Goal: Task Accomplishment & Management: Complete application form

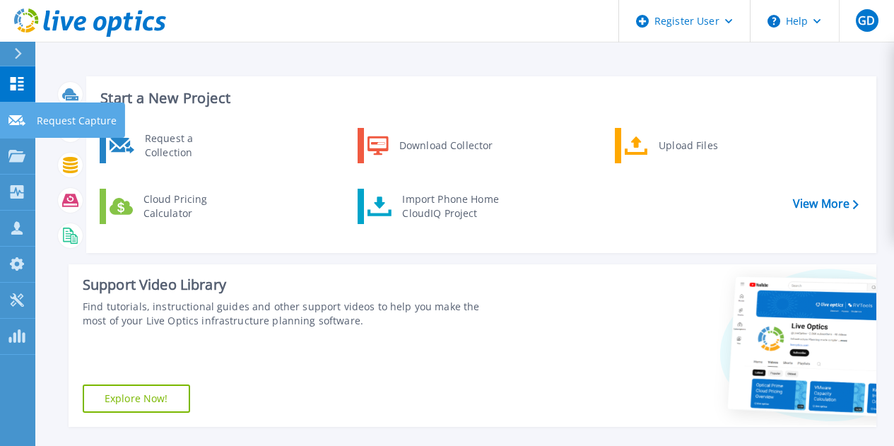
click at [11, 130] on link "Request Capture Request Capture" at bounding box center [17, 120] width 35 height 36
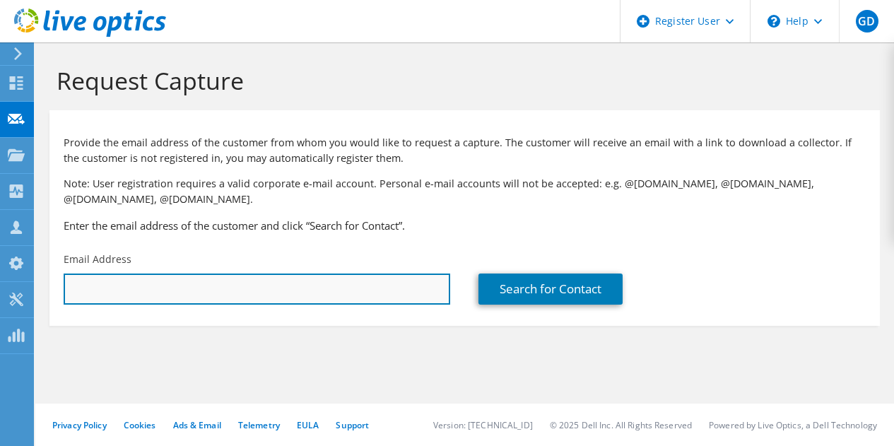
click at [141, 294] on input "text" at bounding box center [257, 288] width 386 height 31
paste input "Anthony Forest <aforest@aqueducttech.com>"
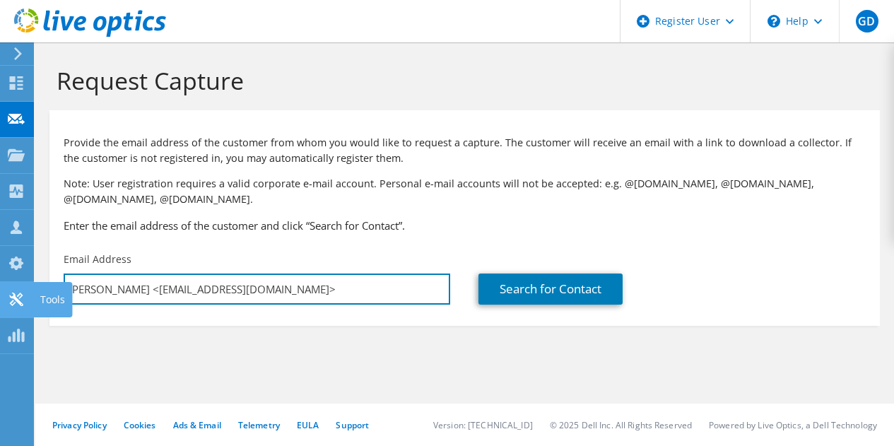
drag, startPoint x: 153, startPoint y: 291, endPoint x: 14, endPoint y: 304, distance: 139.1
click at [14, 304] on div "GD Dell User Giulia Dini Giulia.Dini@dell.com Dell My Profile Log Out \n Help E…" at bounding box center [447, 223] width 894 height 446
click at [235, 284] on input "aforest@aqueducttech.com>" at bounding box center [257, 288] width 386 height 31
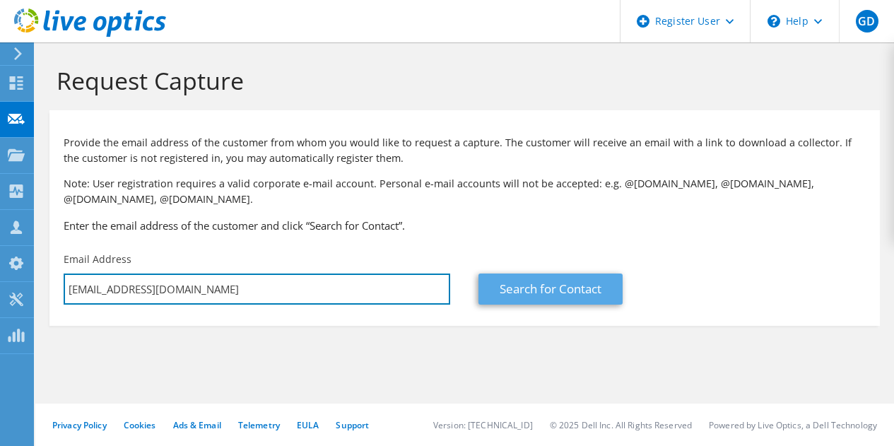
type input "aforest@aqueducttech.com"
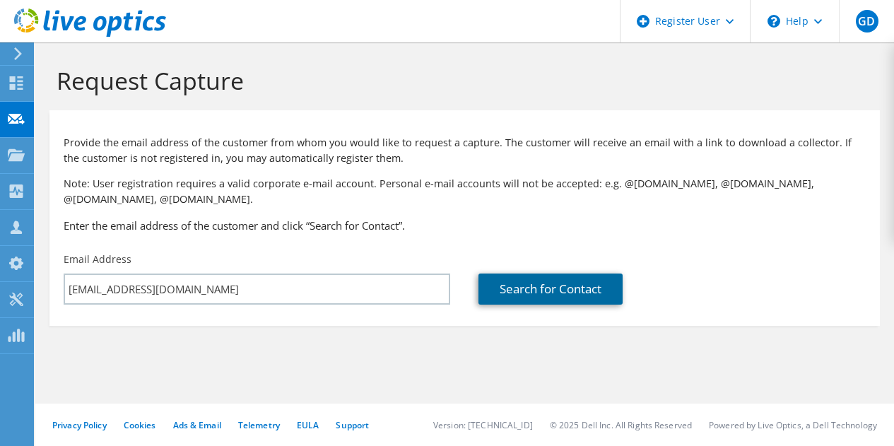
click at [595, 278] on link "Search for Contact" at bounding box center [550, 288] width 144 height 31
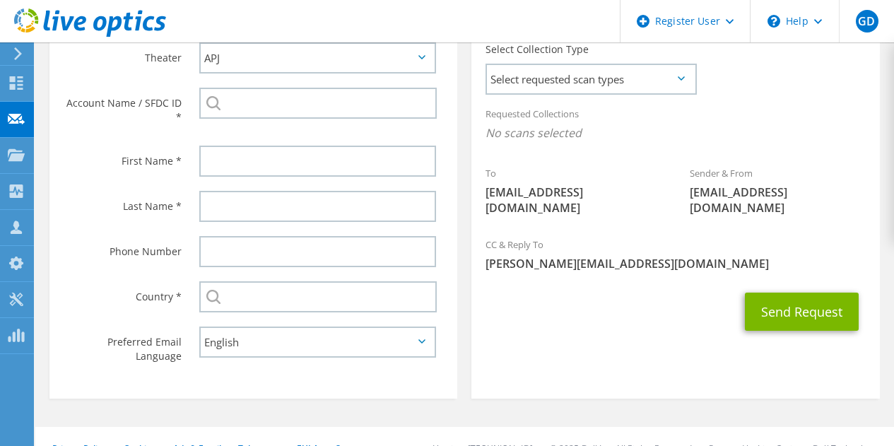
scroll to position [431, 0]
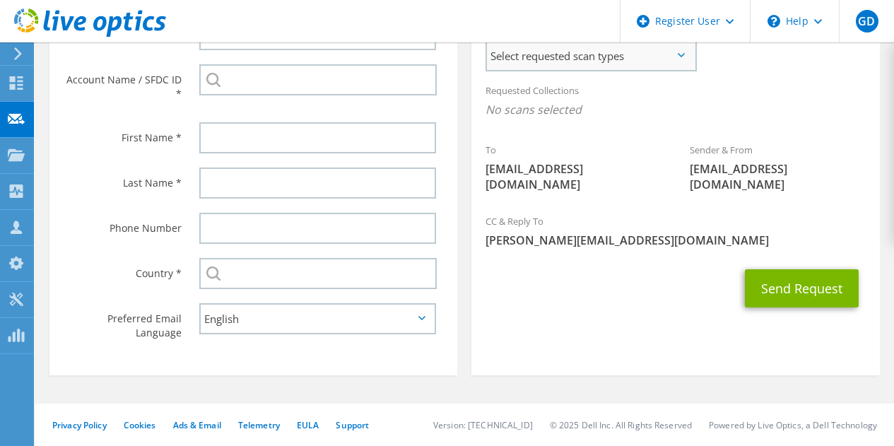
click at [553, 59] on span "Select requested scan types" at bounding box center [591, 56] width 208 height 28
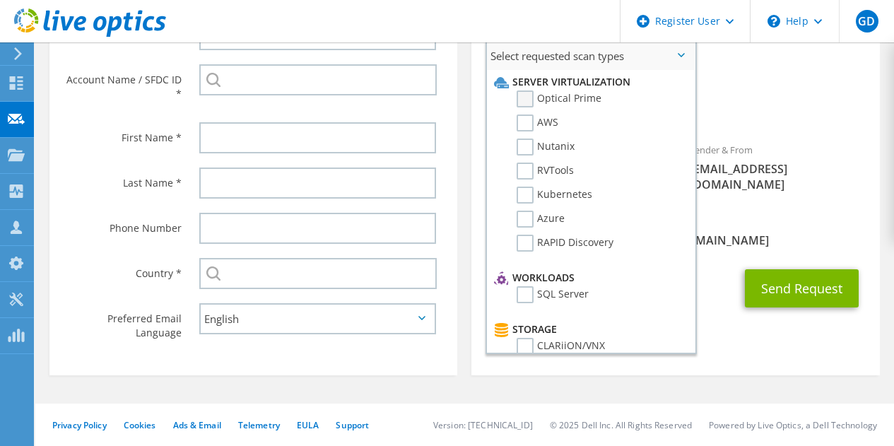
click at [557, 102] on label "Optical Prime" at bounding box center [558, 98] width 85 height 17
click at [0, 0] on input "Optical Prime" at bounding box center [0, 0] width 0 height 0
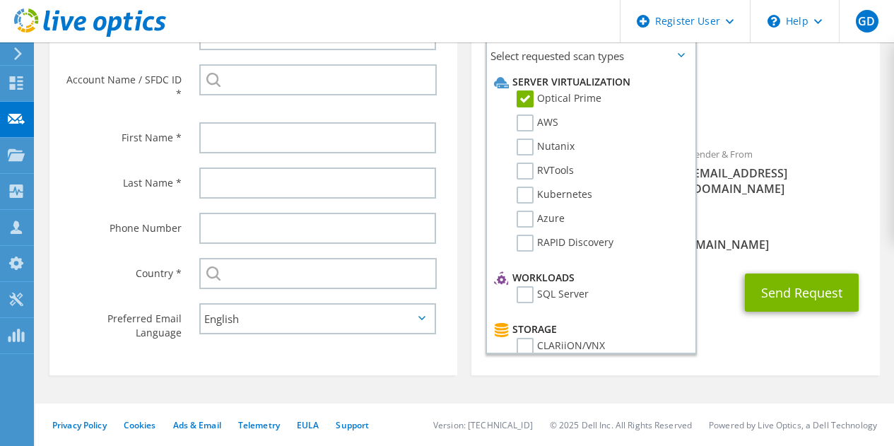
click at [772, 150] on div "Sender & From liveoptics@liveoptics.com" at bounding box center [777, 171] width 204 height 64
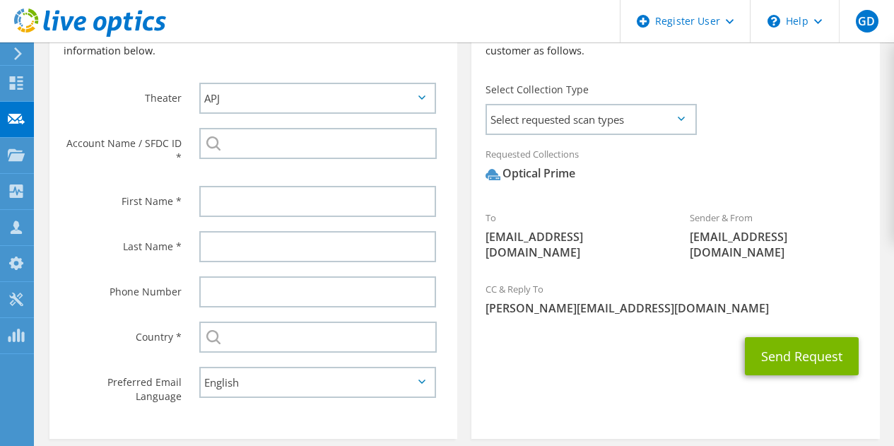
scroll to position [362, 0]
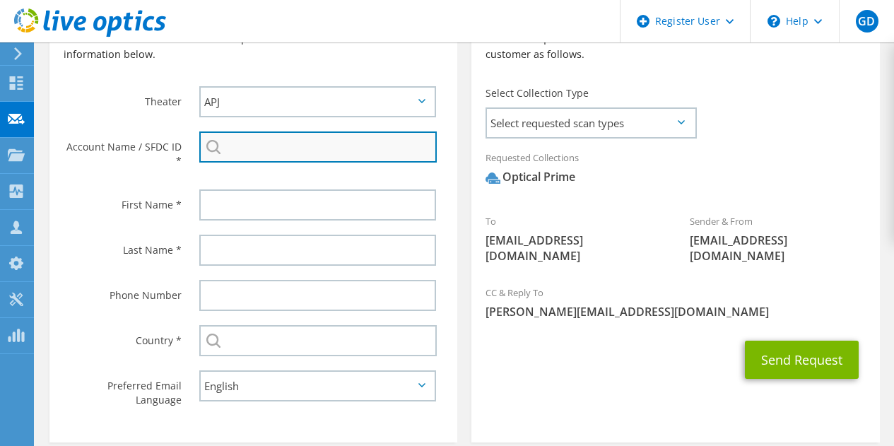
click at [263, 145] on input "search" at bounding box center [317, 146] width 237 height 31
type input "c"
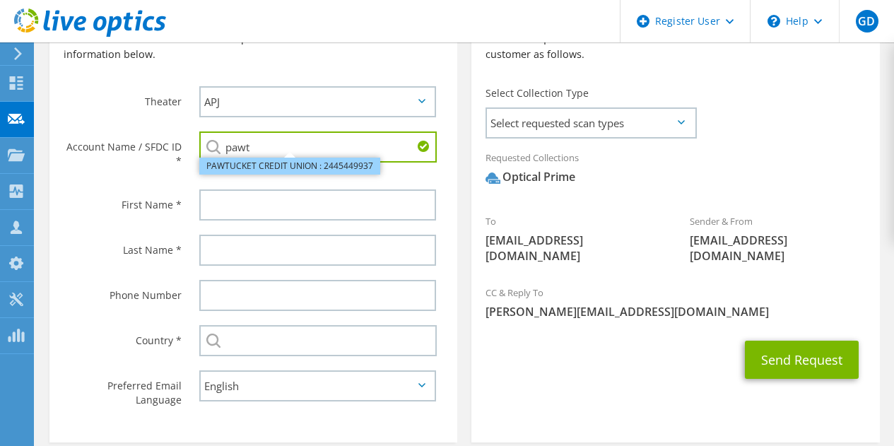
click at [271, 162] on li "PAWTUCKET CREDIT UNION : 2445449937" at bounding box center [289, 166] width 181 height 17
type input "PAWTUCKET CREDIT UNION : 2445449937"
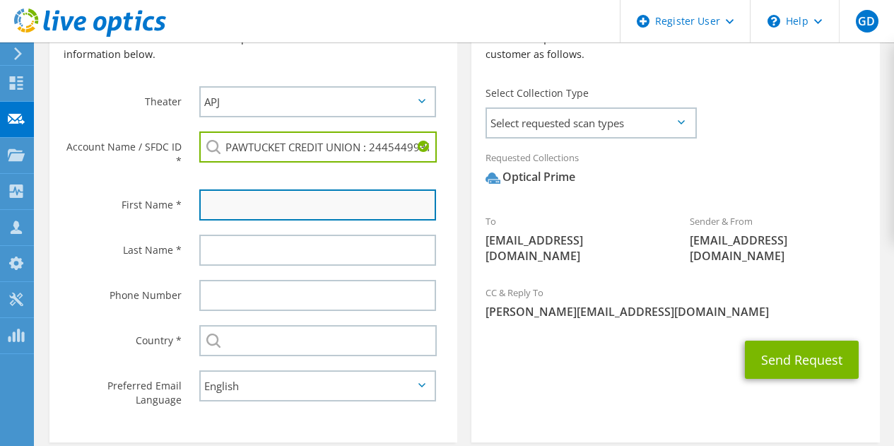
click at [268, 208] on input "text" at bounding box center [317, 204] width 237 height 31
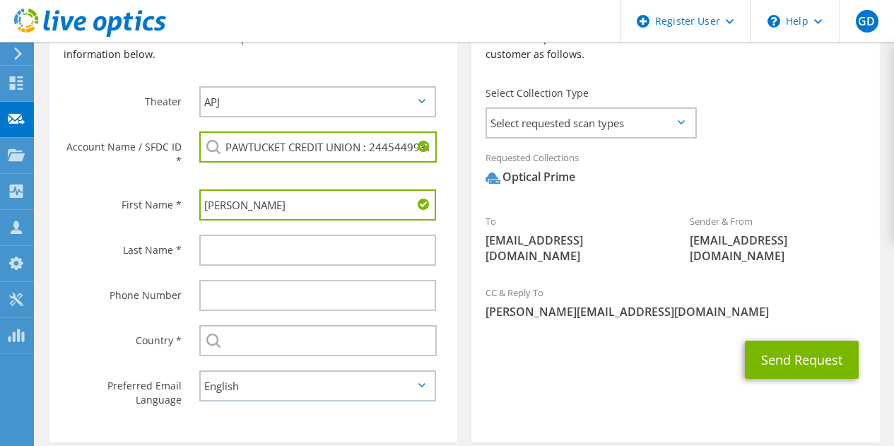
type input "Anthony"
type input "Forest"
click at [610, 348] on div "Send Request" at bounding box center [675, 359] width 408 height 52
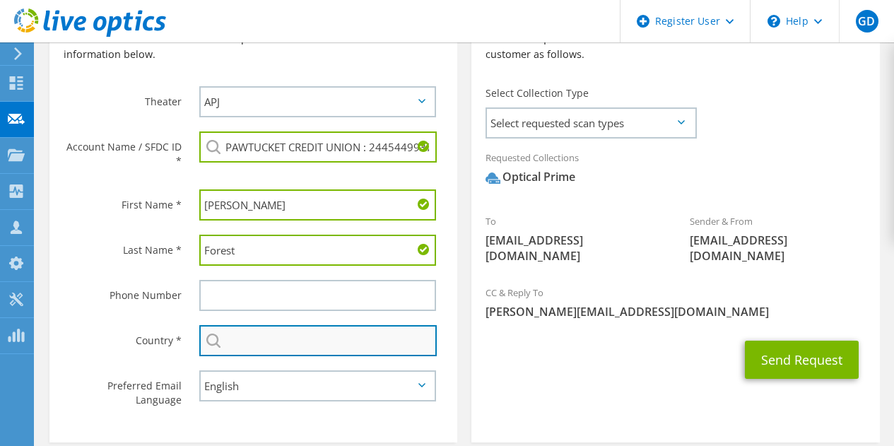
click at [290, 341] on input "text" at bounding box center [317, 340] width 237 height 31
type input "[GEOGRAPHIC_DATA]"
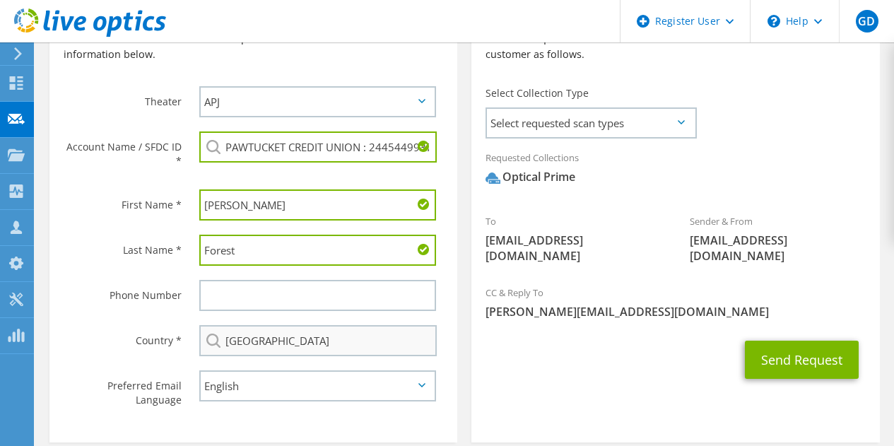
type input "8083488536"
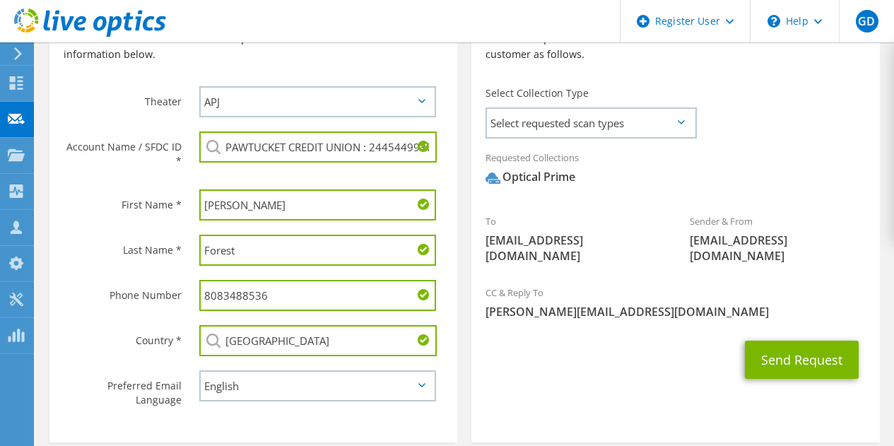
click at [293, 296] on input "8083488536" at bounding box center [317, 295] width 237 height 31
click at [600, 336] on div "Send Request" at bounding box center [675, 359] width 408 height 52
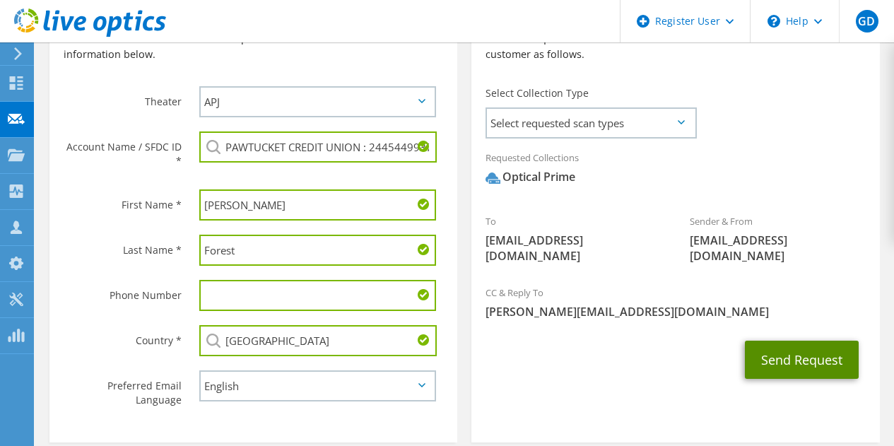
click at [781, 347] on button "Send Request" at bounding box center [802, 360] width 114 height 38
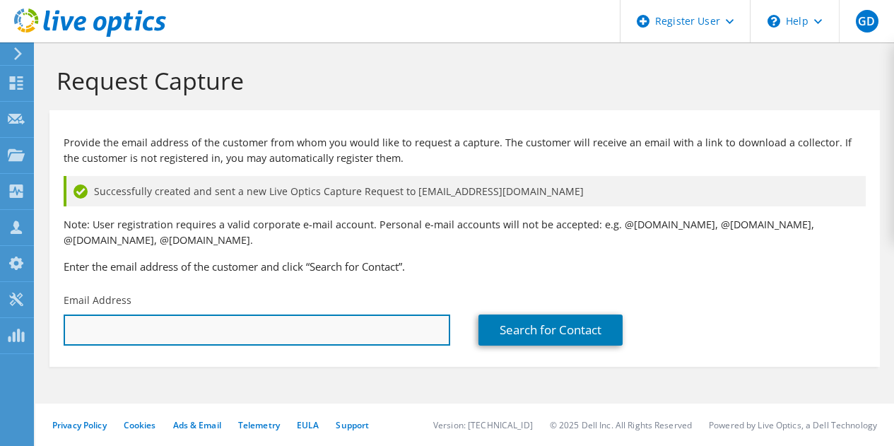
click at [362, 337] on input "text" at bounding box center [257, 329] width 386 height 31
paste input "[PERSON_NAME] <[PERSON_NAME][EMAIL_ADDRESS][PERSON_NAME][DOMAIN_NAME]>"
drag, startPoint x: 157, startPoint y: 329, endPoint x: 0, endPoint y: 330, distance: 156.9
click at [0, 330] on div "GD Dell User Giulia Dini Giulia.Dini@dell.com Dell My Profile Log Out \n Help E…" at bounding box center [447, 223] width 894 height 446
click at [293, 334] on input "Richard.Camara@coastal1.org>" at bounding box center [257, 329] width 386 height 31
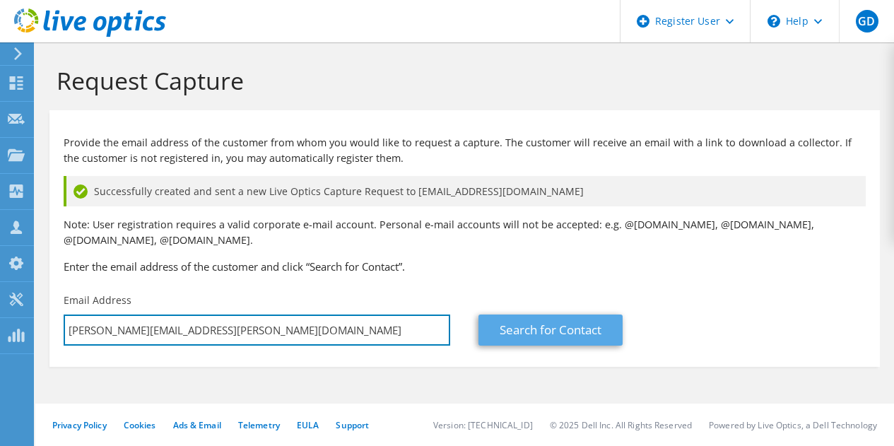
type input "Richard.Camara@coastal1.org"
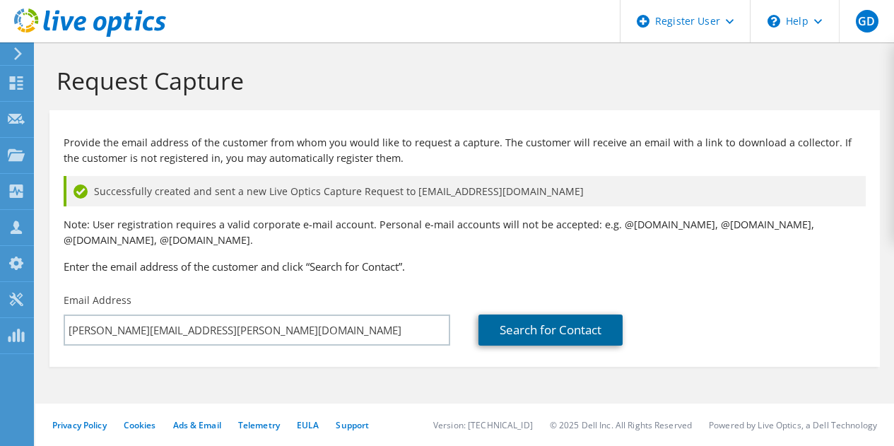
click at [507, 327] on link "Search for Contact" at bounding box center [550, 329] width 144 height 31
type input "PAWTUCKET CREDIT UNION"
type input "Richard"
type input "Camara"
type input "[GEOGRAPHIC_DATA]"
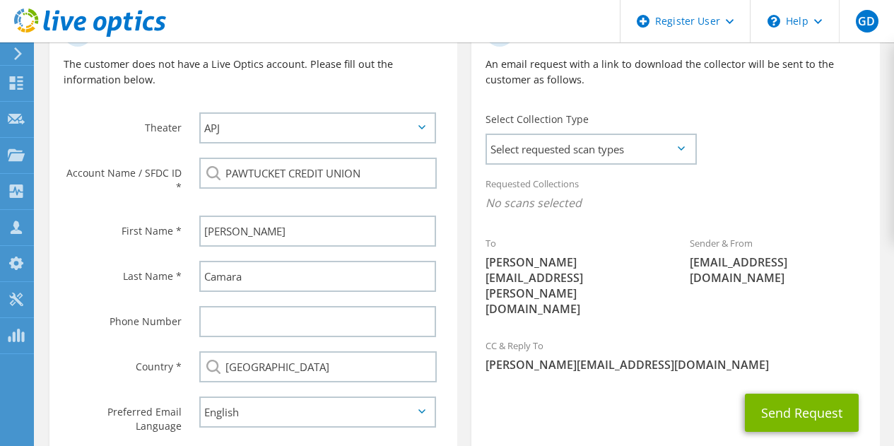
scroll to position [436, 0]
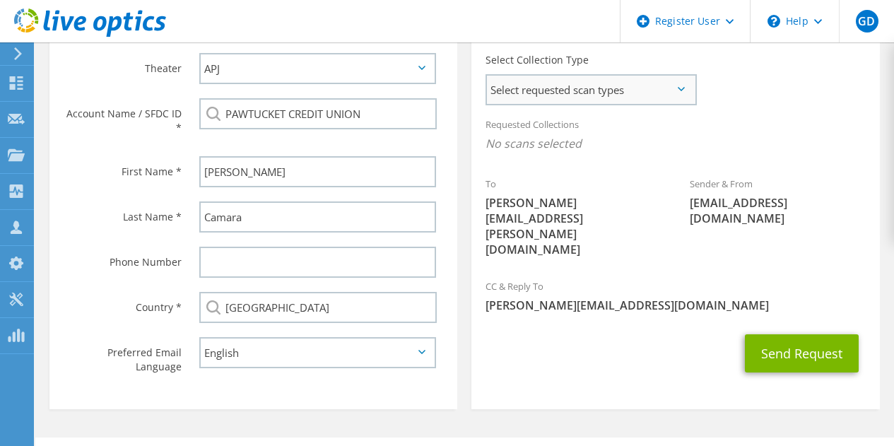
click at [584, 85] on span "Select requested scan types" at bounding box center [591, 90] width 208 height 28
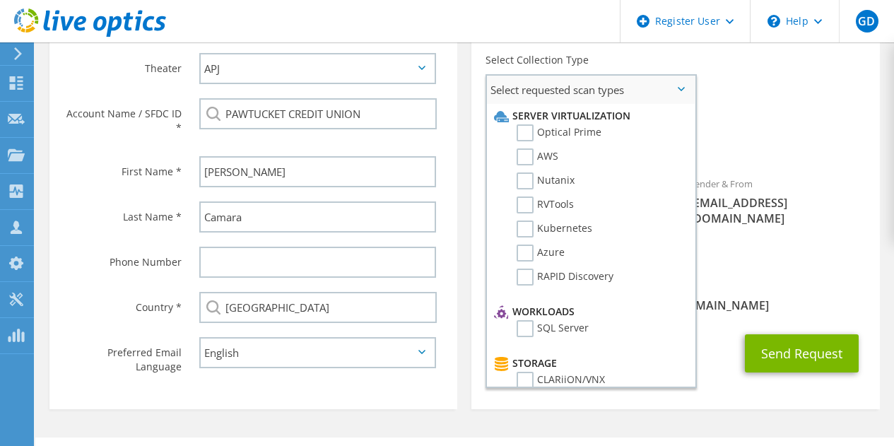
click at [565, 124] on li "Server Virtualization" at bounding box center [588, 115] width 197 height 17
click at [569, 130] on label "Optical Prime" at bounding box center [558, 132] width 85 height 17
click at [0, 0] on input "Optical Prime" at bounding box center [0, 0] width 0 height 0
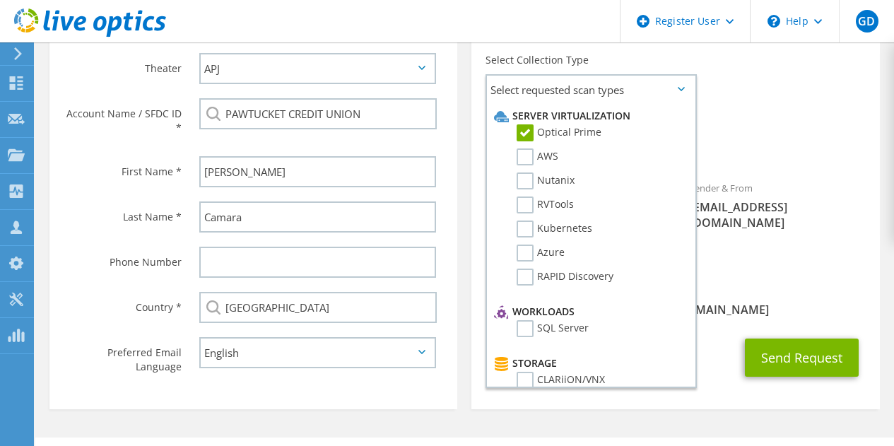
click at [772, 175] on div "Sender & From liveoptics@liveoptics.com" at bounding box center [777, 205] width 204 height 64
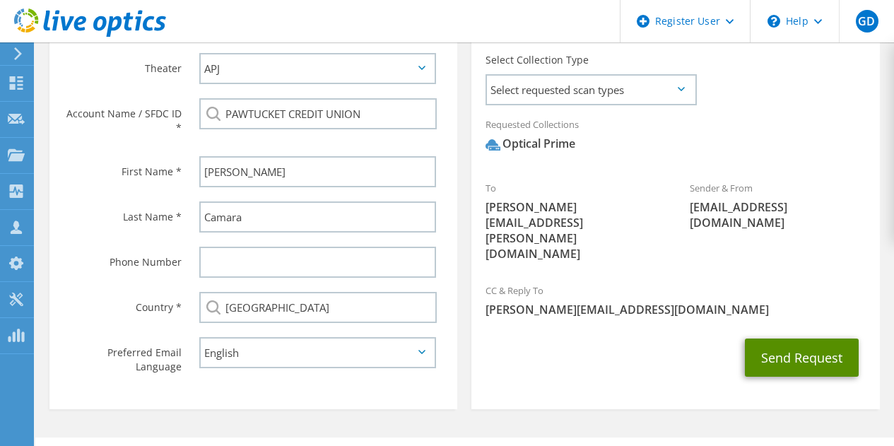
click at [777, 338] on button "Send Request" at bounding box center [802, 357] width 114 height 38
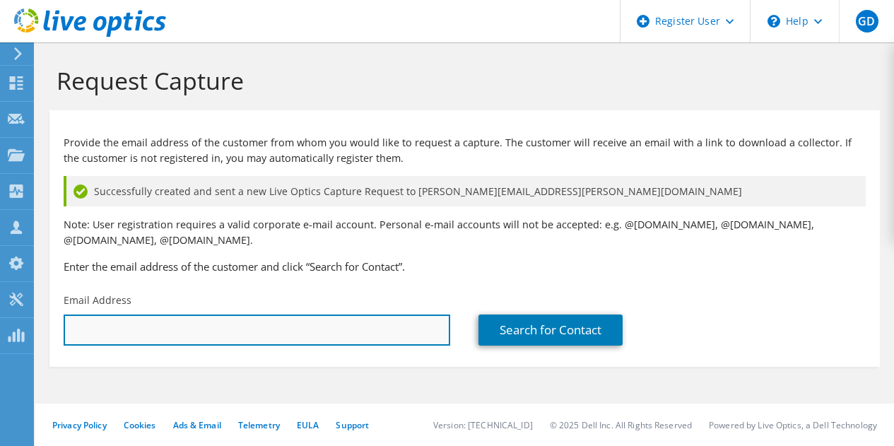
click at [299, 323] on input "text" at bounding box center [257, 329] width 386 height 31
paste input "Richard Hall <richard.hall@coastal1.org>"
click at [136, 331] on input "Richard Hall <richard.hall@coastal1.org>" at bounding box center [257, 329] width 386 height 31
click at [231, 325] on input "richard.hall@coastal1.org>" at bounding box center [257, 329] width 386 height 31
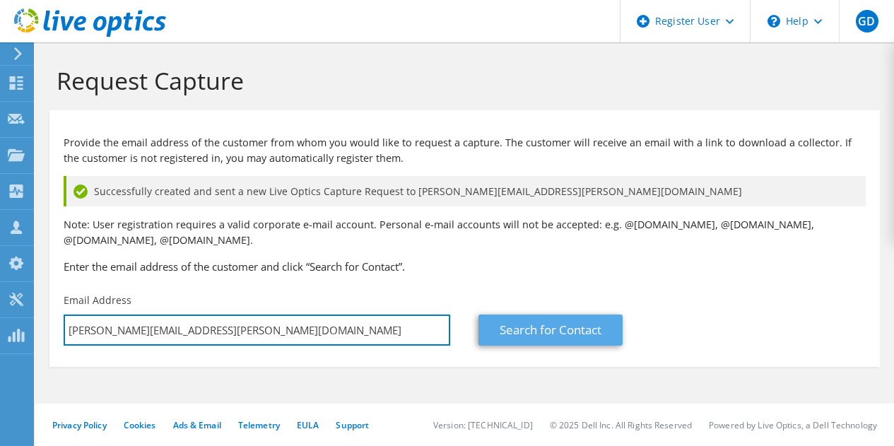
type input "richard.hall@coastal1.org"
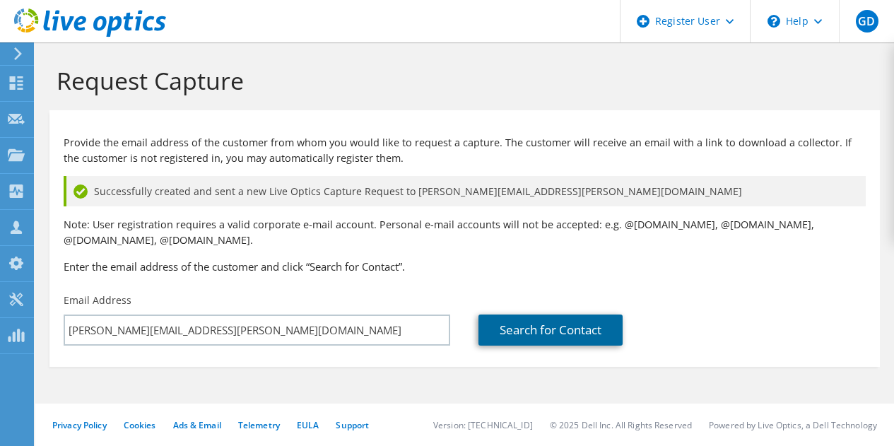
click at [501, 327] on link "Search for Contact" at bounding box center [550, 329] width 144 height 31
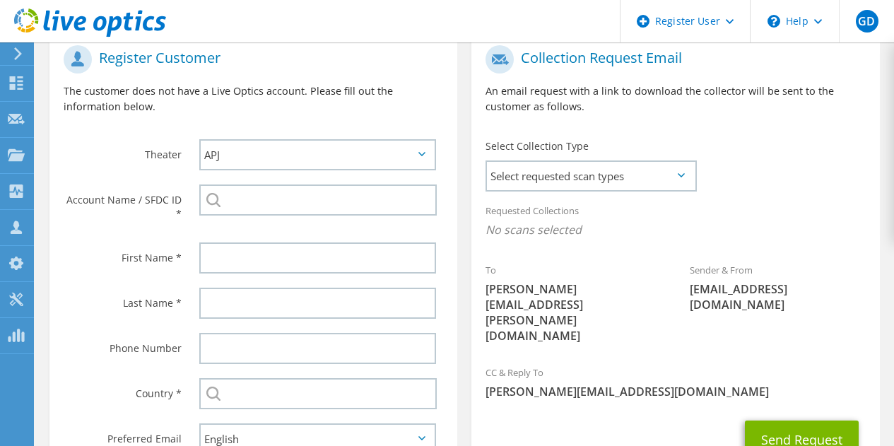
scroll to position [347, 0]
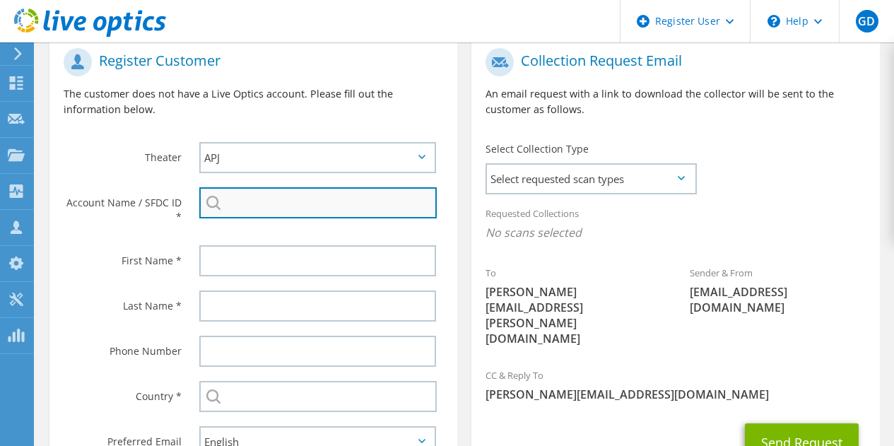
click at [313, 203] on input "search" at bounding box center [317, 202] width 237 height 31
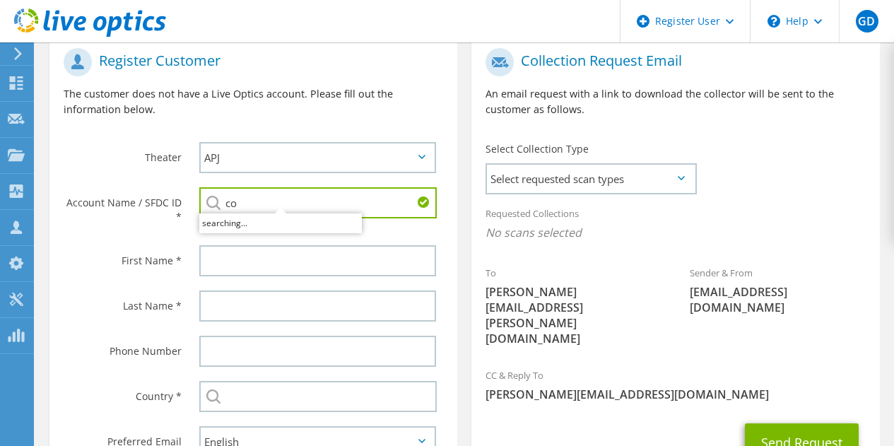
type input "c"
click at [288, 215] on li "PAWTUCKET CREDIT UNION : 2445449937" at bounding box center [289, 221] width 181 height 17
type input "PAWTUCKET CREDIT UNION : 2445449937"
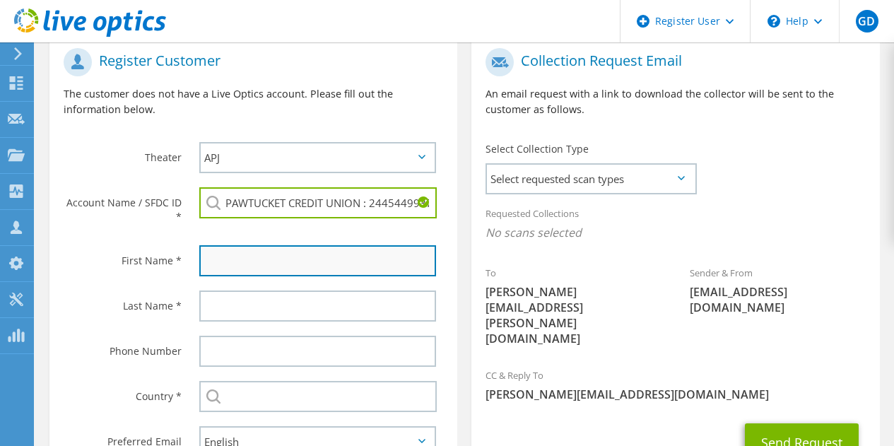
click at [254, 257] on input "text" at bounding box center [317, 260] width 237 height 31
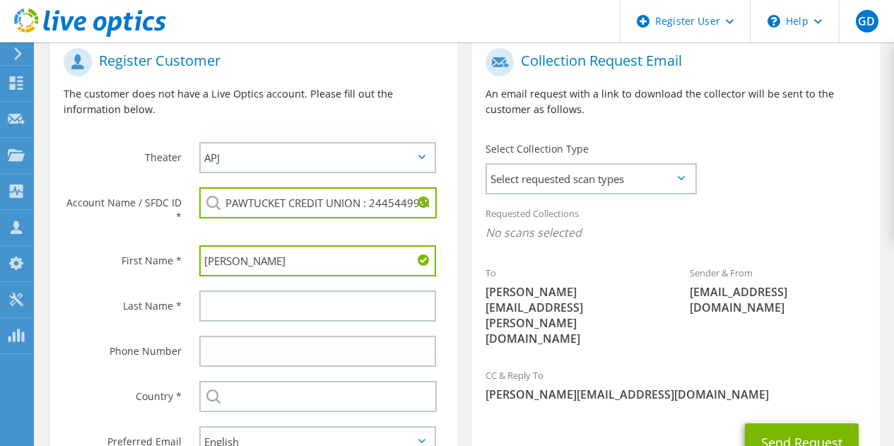
type input "Richard"
type input "Hall"
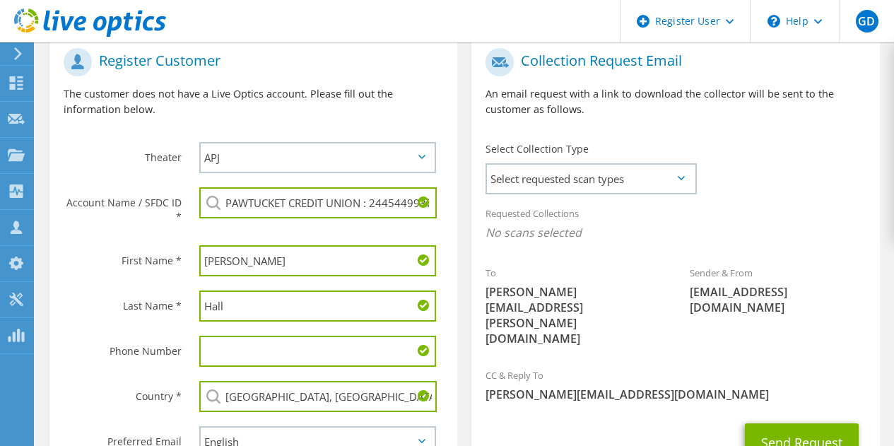
type input "[GEOGRAPHIC_DATA]"
type input "8083488536"
click at [274, 355] on input "8083488536" at bounding box center [317, 351] width 237 height 31
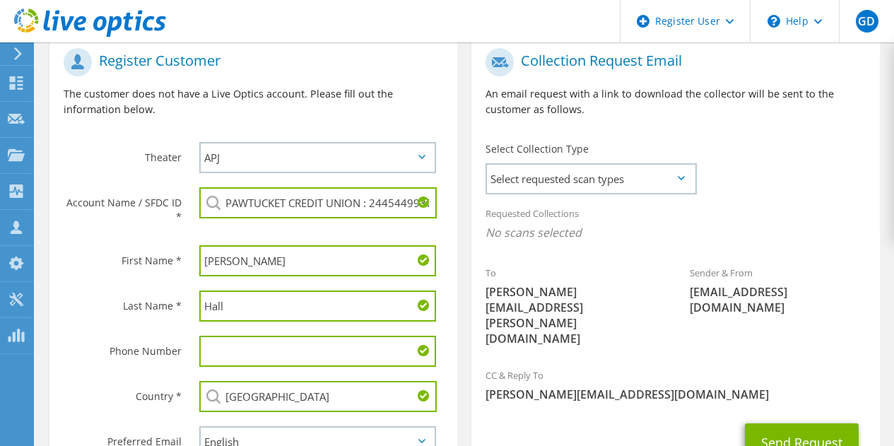
click at [625, 302] on div "To richard.hall@coastal1.org" at bounding box center [573, 305] width 204 height 95
drag, startPoint x: 625, startPoint y: 302, endPoint x: 569, endPoint y: 182, distance: 132.4
click at [569, 182] on section "Collection Request Email An email request with a link to download the collector…" at bounding box center [675, 266] width 408 height 464
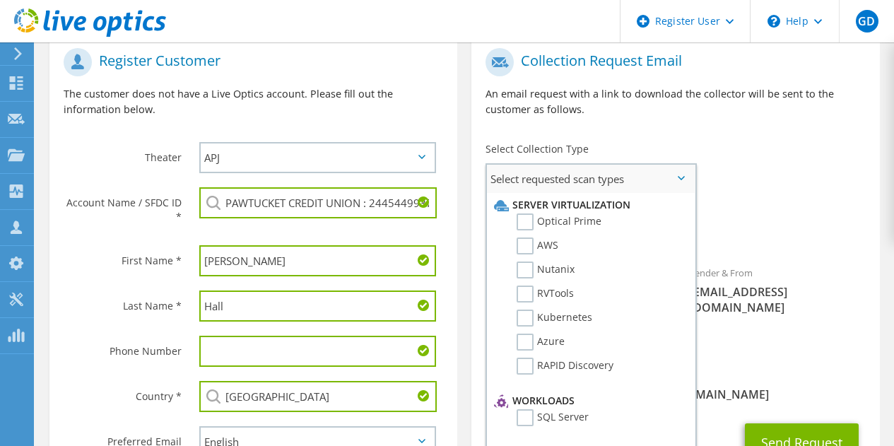
click at [569, 182] on span "Select requested scan types" at bounding box center [591, 179] width 208 height 28
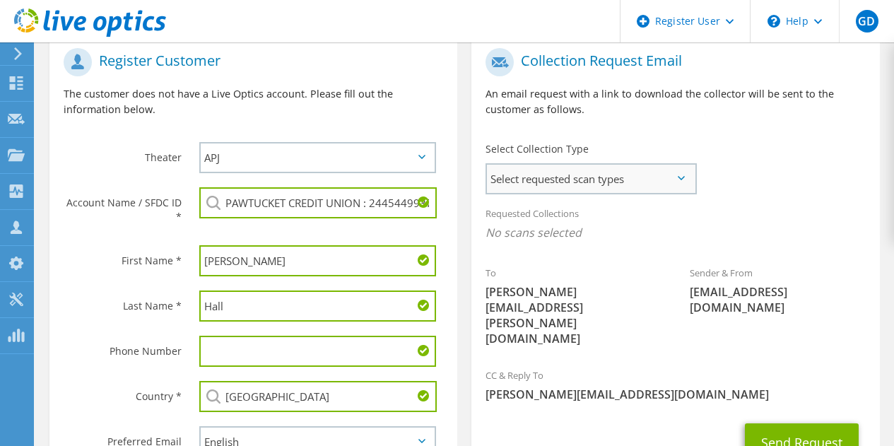
click at [563, 182] on span "Select requested scan types" at bounding box center [591, 179] width 208 height 28
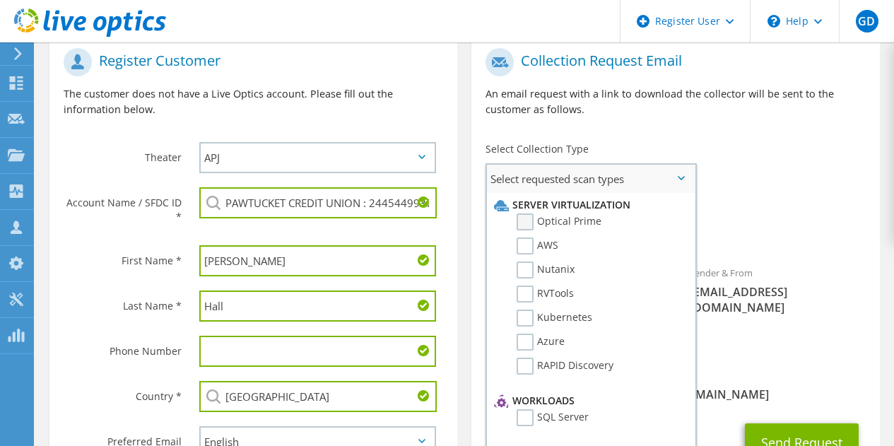
click at [561, 225] on label "Optical Prime" at bounding box center [558, 221] width 85 height 17
click at [0, 0] on input "Optical Prime" at bounding box center [0, 0] width 0 height 0
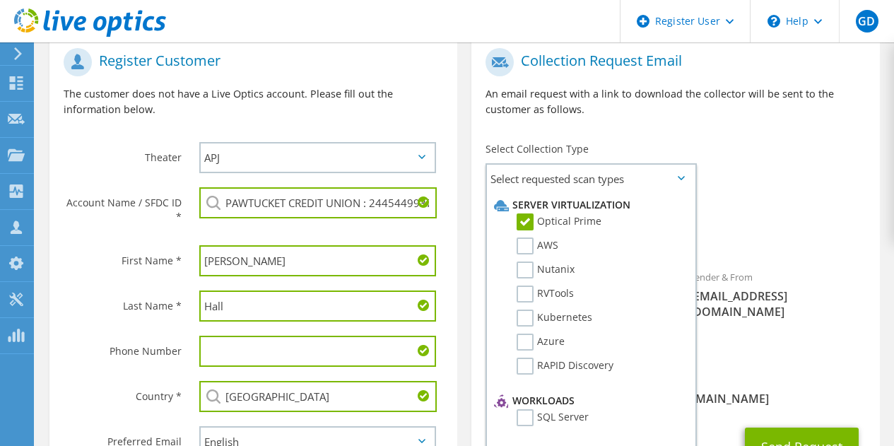
click at [750, 189] on div "To richard.hall@coastal1.org Sender & From liveoptics@liveoptics.com" at bounding box center [675, 203] width 408 height 324
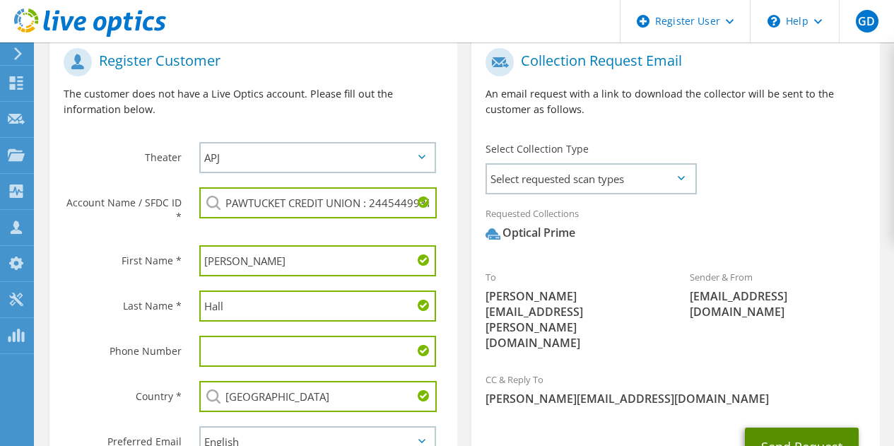
click at [791, 427] on button "Send Request" at bounding box center [802, 446] width 114 height 38
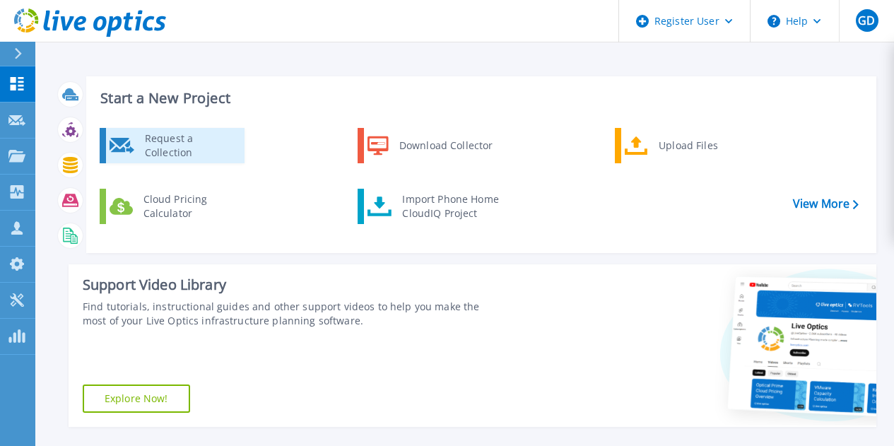
click at [199, 141] on div "Request a Collection" at bounding box center [189, 145] width 103 height 28
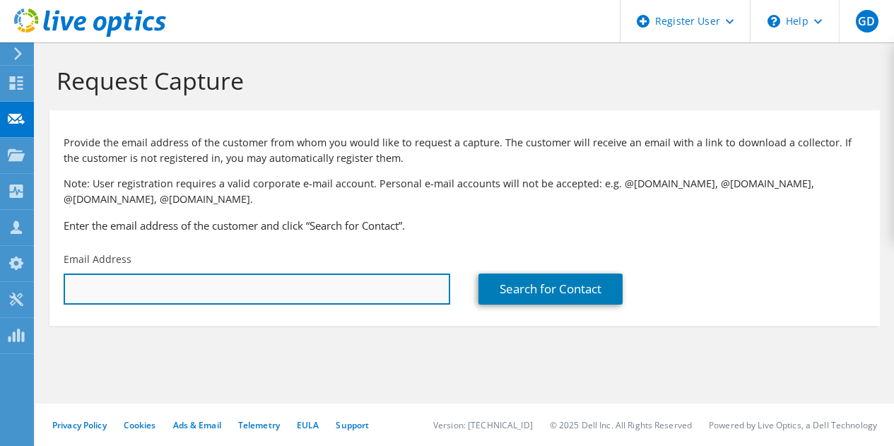
click at [261, 288] on input "text" at bounding box center [257, 288] width 386 height 31
paste input "John Jones <john.jones@coastal1.org>"
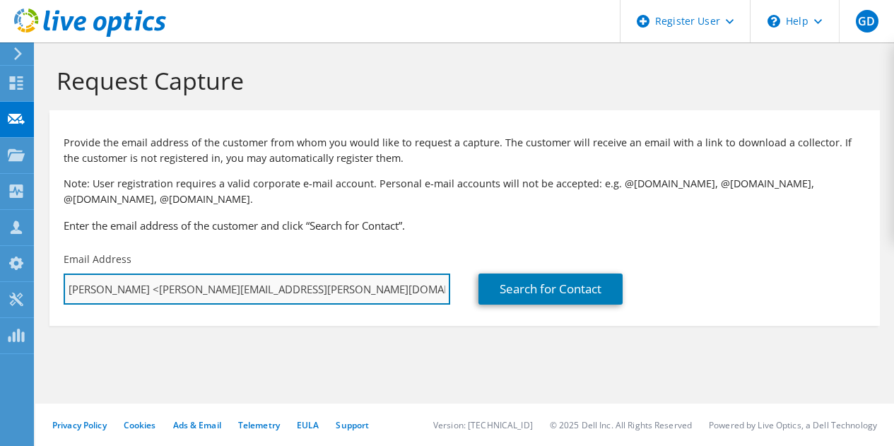
click at [129, 290] on input "John Jones <john.jones@coastal1.org>" at bounding box center [257, 288] width 386 height 31
click at [230, 280] on input "john.jones@coastal1.org>" at bounding box center [257, 288] width 386 height 31
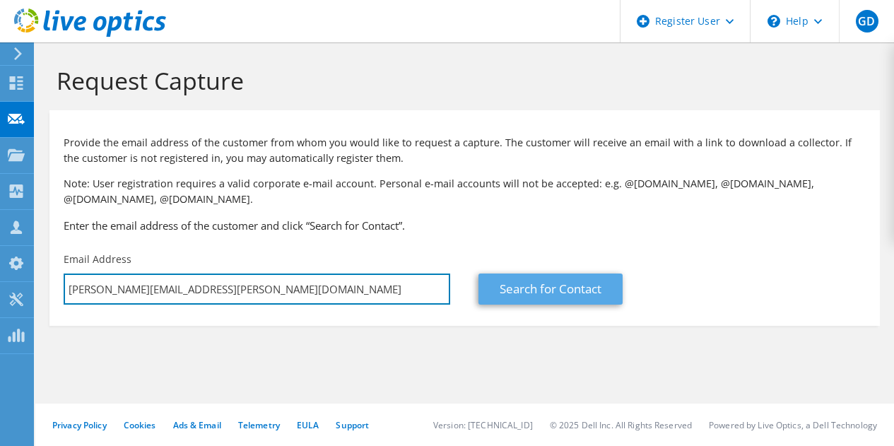
type input "john.jones@coastal1.org"
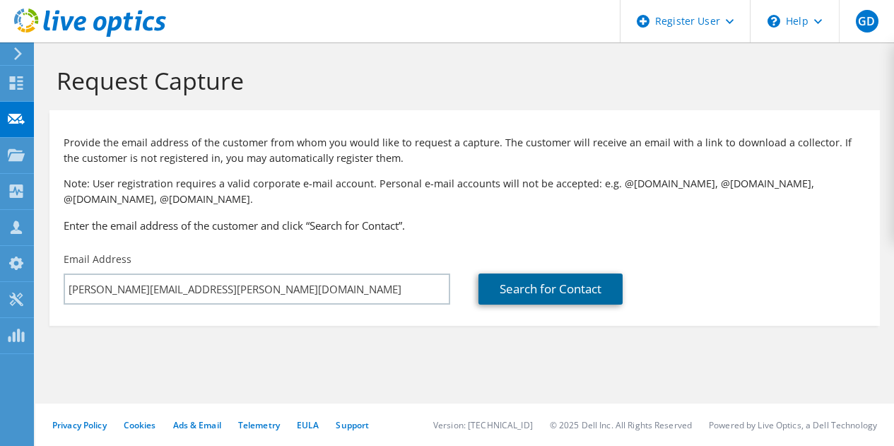
click at [550, 290] on link "Search for Contact" at bounding box center [550, 288] width 144 height 31
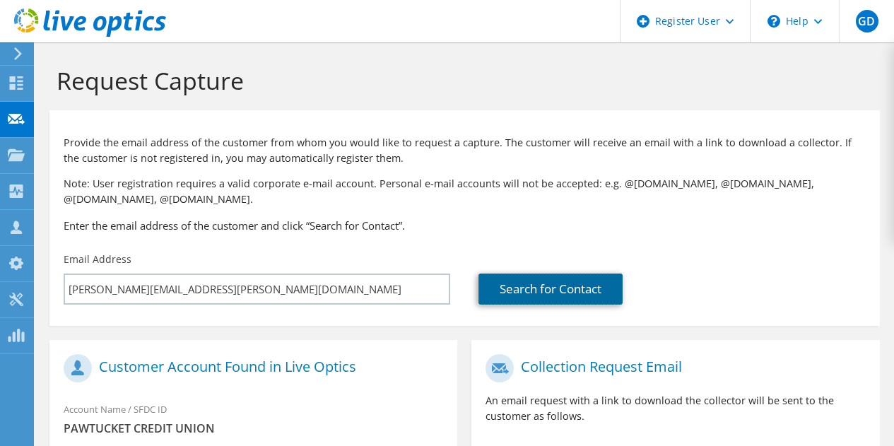
scroll to position [374, 0]
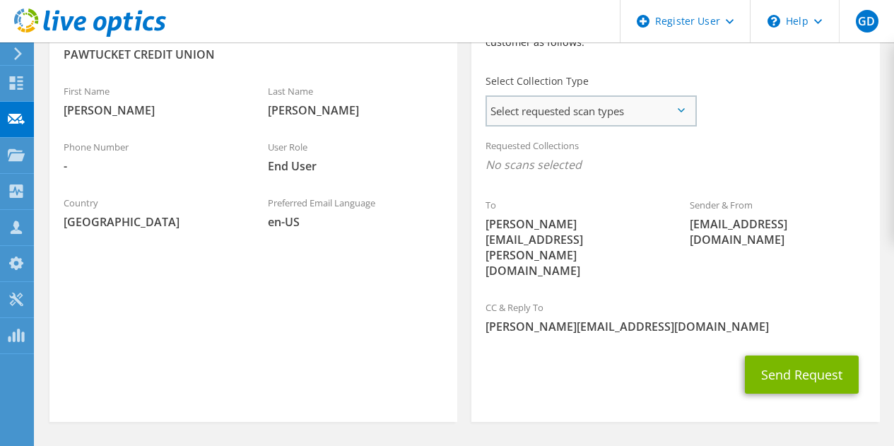
click at [604, 110] on span "Select requested scan types" at bounding box center [591, 111] width 208 height 28
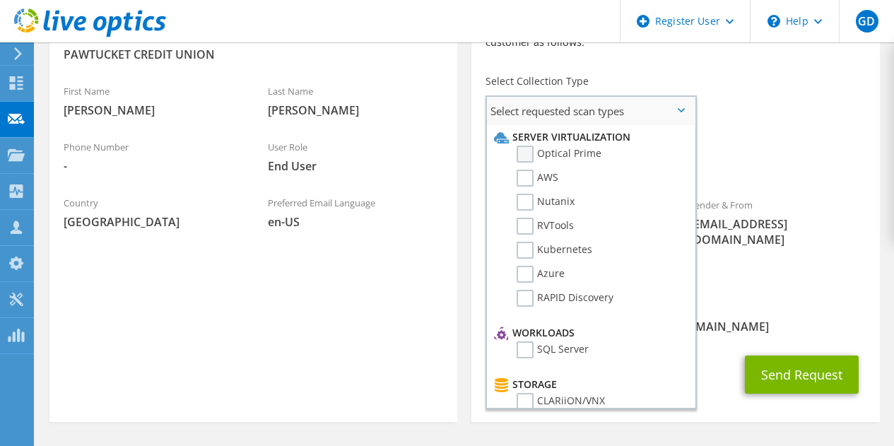
click at [600, 148] on li "Optical Prime" at bounding box center [588, 158] width 197 height 24
click at [571, 149] on label "Optical Prime" at bounding box center [558, 154] width 85 height 17
click at [0, 0] on input "Optical Prime" at bounding box center [0, 0] width 0 height 0
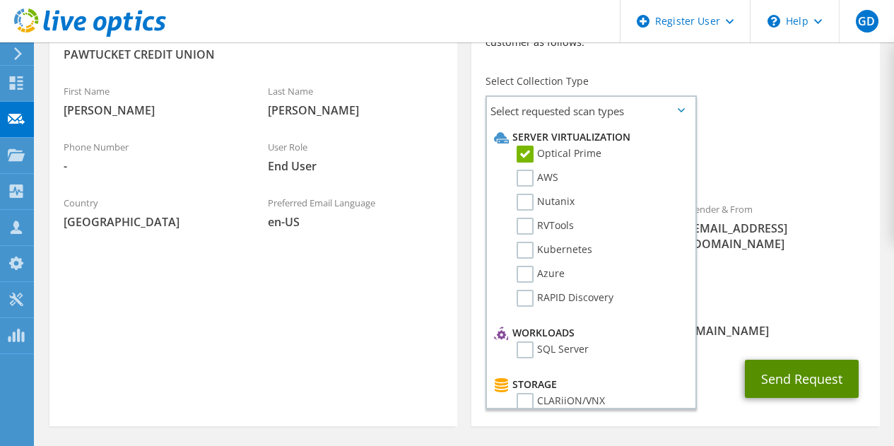
click at [773, 360] on button "Send Request" at bounding box center [802, 379] width 114 height 38
